Goal: Communication & Community: Answer question/provide support

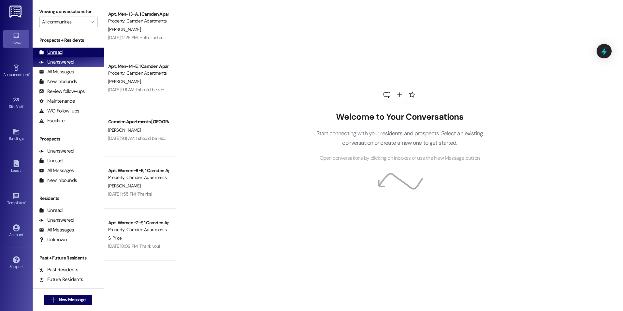
click at [76, 52] on div "Unread (0)" at bounding box center [68, 53] width 71 height 10
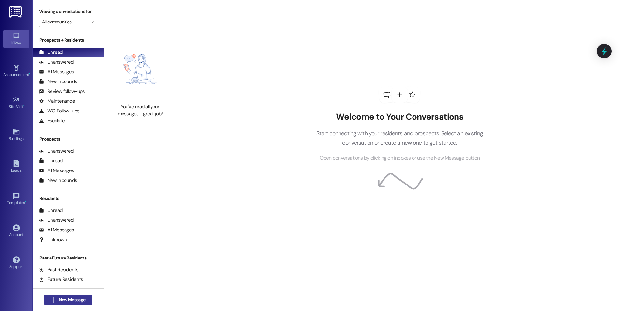
click at [66, 300] on span "New Message" at bounding box center [72, 299] width 27 height 7
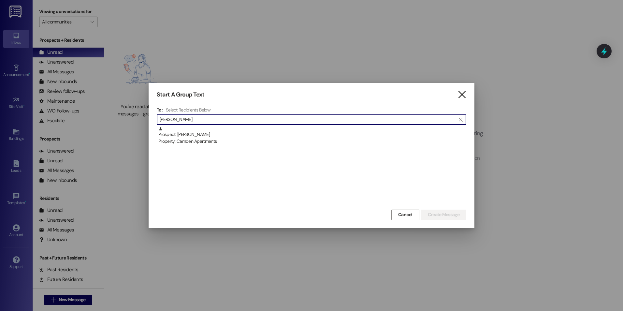
type input "[PERSON_NAME]"
click at [459, 94] on icon "" at bounding box center [461, 94] width 9 height 7
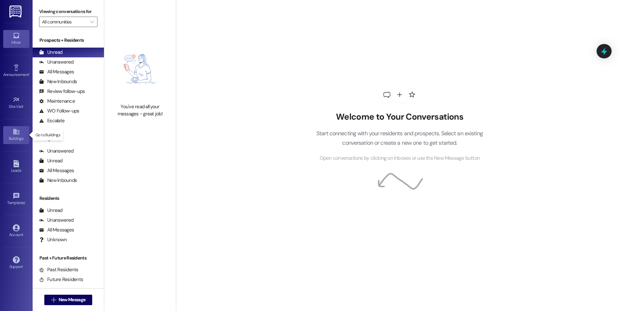
click at [17, 137] on div "Buildings" at bounding box center [16, 138] width 33 height 7
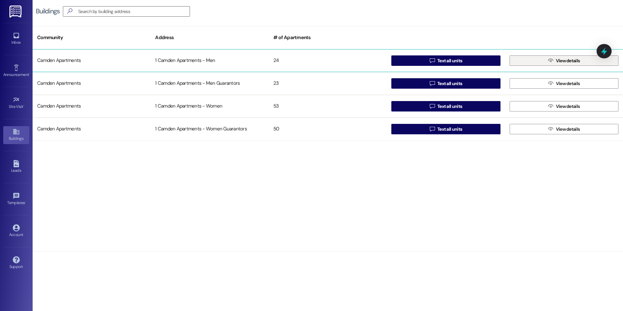
click at [555, 62] on span "View details" at bounding box center [567, 60] width 24 height 7
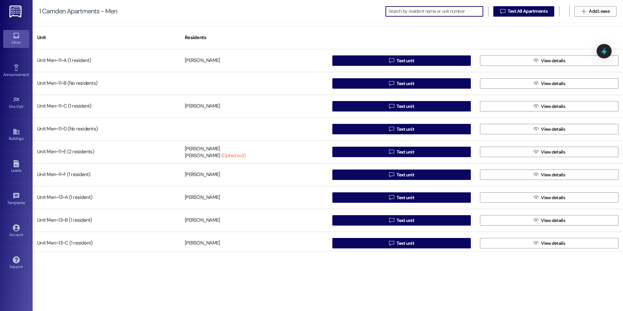
drag, startPoint x: 16, startPoint y: 35, endPoint x: 19, endPoint y: 42, distance: 7.0
click at [16, 35] on icon at bounding box center [16, 35] width 7 height 7
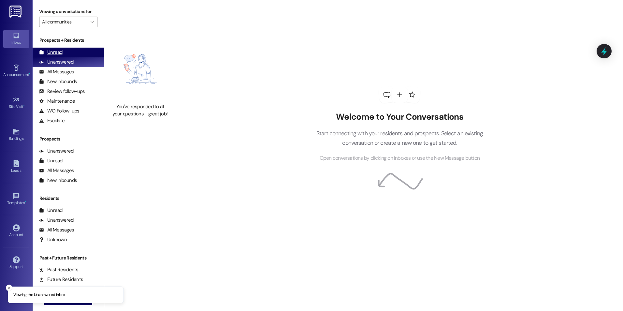
click at [62, 53] on div "Unread (0)" at bounding box center [68, 53] width 71 height 10
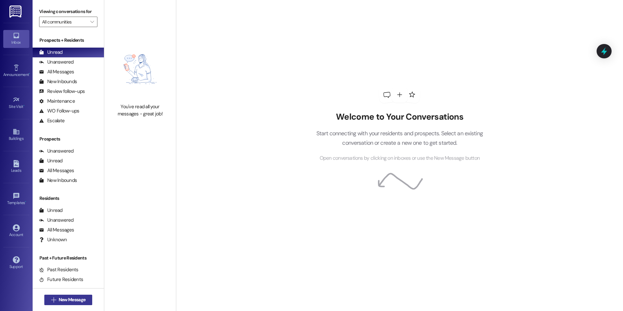
click at [75, 302] on span "New Message" at bounding box center [72, 299] width 27 height 7
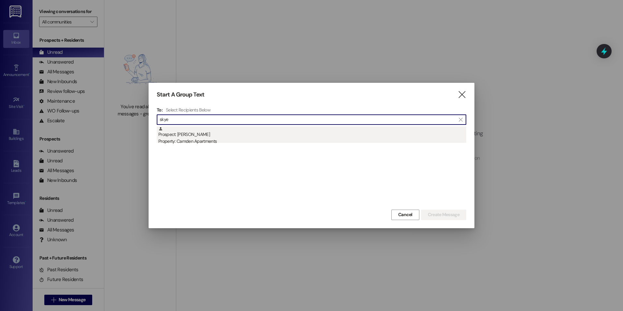
type input "skye"
click at [301, 133] on div "Prospect: [PERSON_NAME] Property: Camden Apartments" at bounding box center [312, 135] width 308 height 19
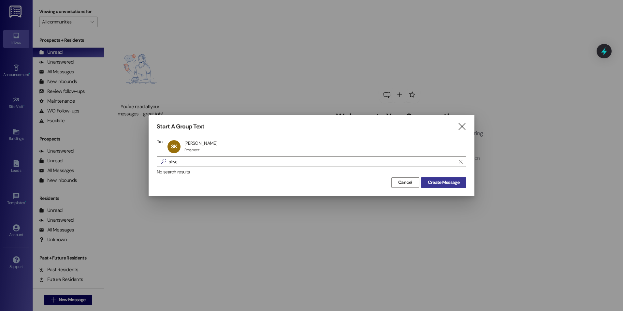
click at [462, 187] on button "Create Message" at bounding box center [443, 182] width 45 height 10
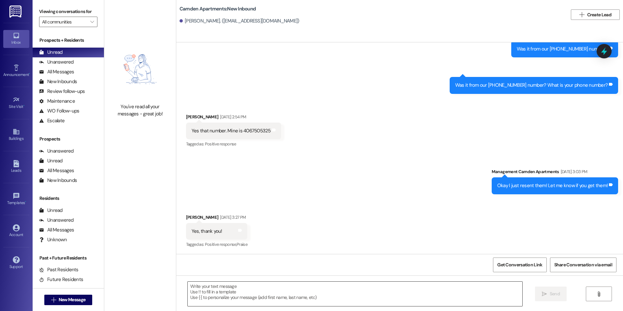
scroll to position [388, 0]
click at [339, 297] on textarea at bounding box center [355, 293] width 334 height 24
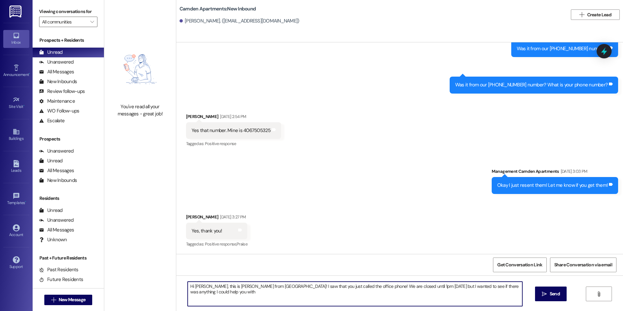
type textarea "Hi [PERSON_NAME], this is [PERSON_NAME] from [GEOGRAPHIC_DATA]! I saw that you …"
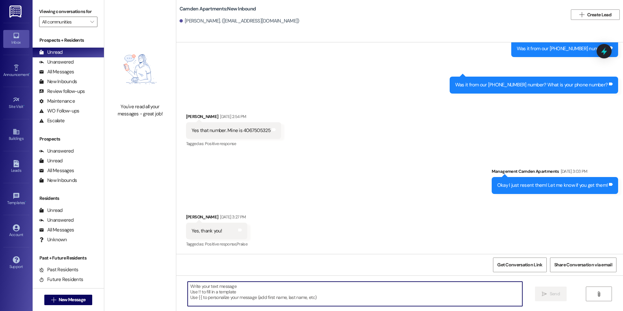
scroll to position [479, 0]
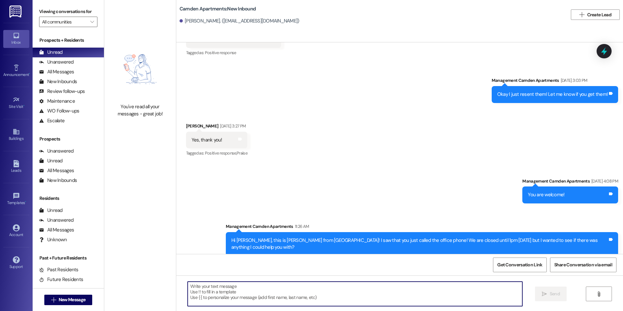
click at [404, 200] on div "Sent via SMS Management Camden Apartments [DATE] 4:08 PM You are welcome! Tags …" at bounding box center [399, 212] width 446 height 98
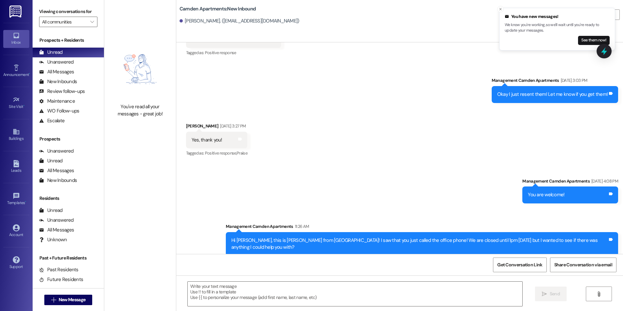
scroll to position [524, 0]
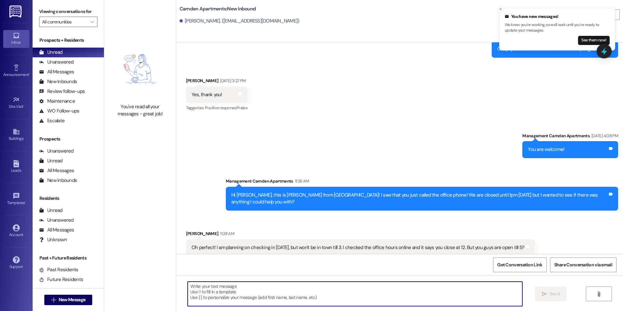
click at [370, 295] on textarea at bounding box center [355, 293] width 334 height 24
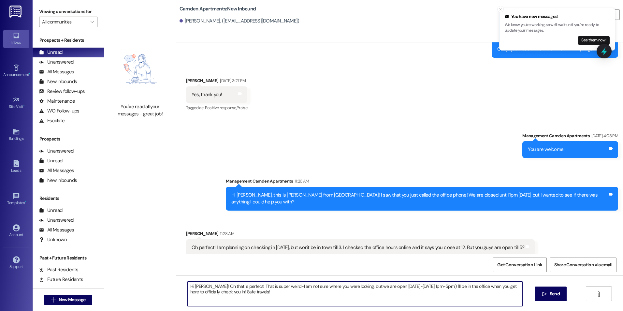
drag, startPoint x: 343, startPoint y: 286, endPoint x: 300, endPoint y: 285, distance: 43.0
click at [300, 285] on textarea "Hi [PERSON_NAME]! Oh that is perfect! That is super weird-I am not sure where y…" at bounding box center [355, 293] width 334 height 24
click at [342, 286] on textarea "Hi [PERSON_NAME]! Oh that is perfect! That is super weird-I am not sure where y…" at bounding box center [355, 293] width 334 height 24
type textarea "Hi [PERSON_NAME]! Oh that is perfect! That is super weird-I am not sure where y…"
click at [269, 295] on textarea "Hi [PERSON_NAME]! Oh that is perfect! That is super weird-I am not sure where y…" at bounding box center [355, 293] width 334 height 24
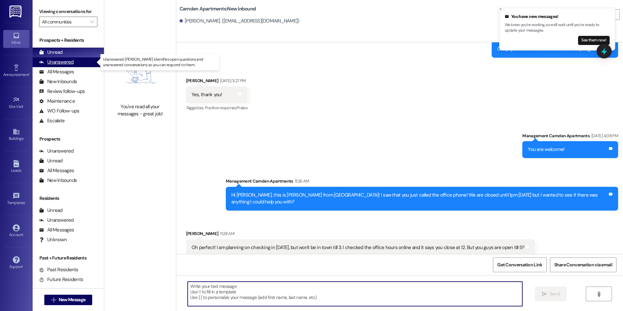
click at [67, 64] on div "Unanswered" at bounding box center [56, 62] width 35 height 7
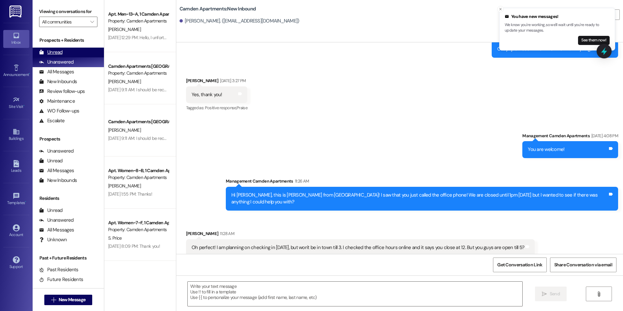
click at [67, 53] on div "Unread (0)" at bounding box center [68, 53] width 71 height 10
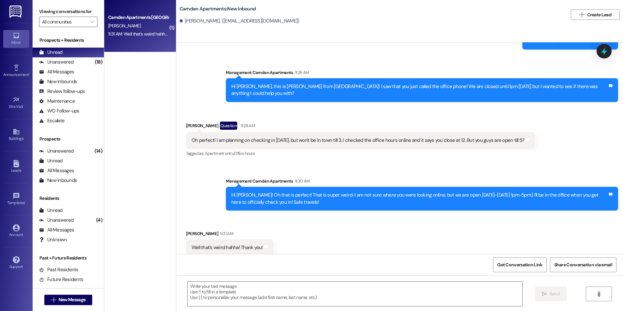
scroll to position [633, 0]
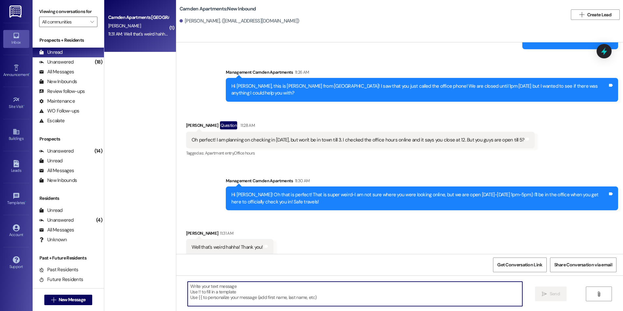
click at [254, 300] on textarea at bounding box center [355, 293] width 334 height 24
type textarea "No problem, thank you!!"
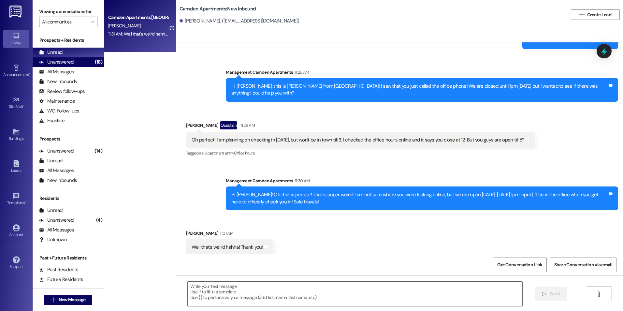
click at [93, 62] on div "(18)" at bounding box center [98, 62] width 11 height 10
click at [87, 53] on div "Unread (0)" at bounding box center [68, 53] width 71 height 10
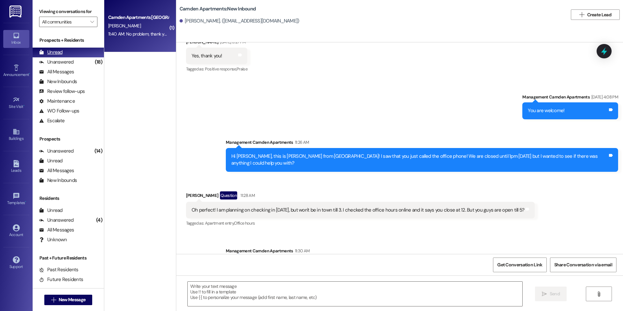
scroll to position [733, 0]
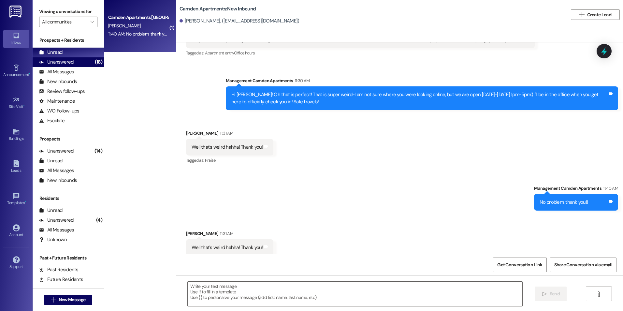
click at [70, 64] on div "Unanswered" at bounding box center [56, 62] width 35 height 7
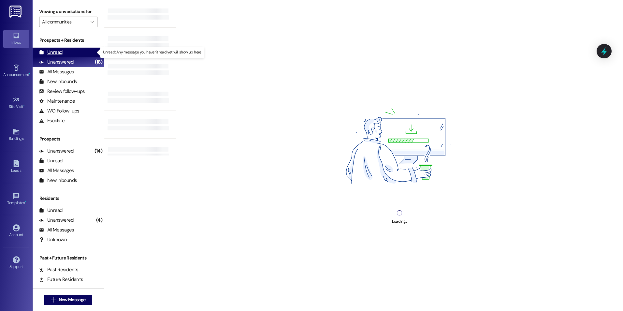
click at [74, 55] on div "Unread (0)" at bounding box center [68, 53] width 71 height 10
